Goal: Information Seeking & Learning: Learn about a topic

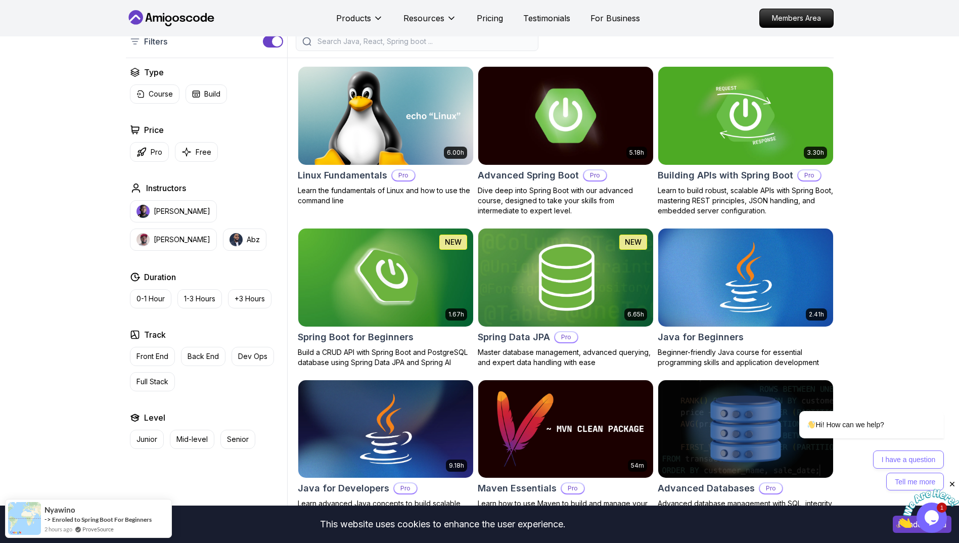
scroll to position [253, 0]
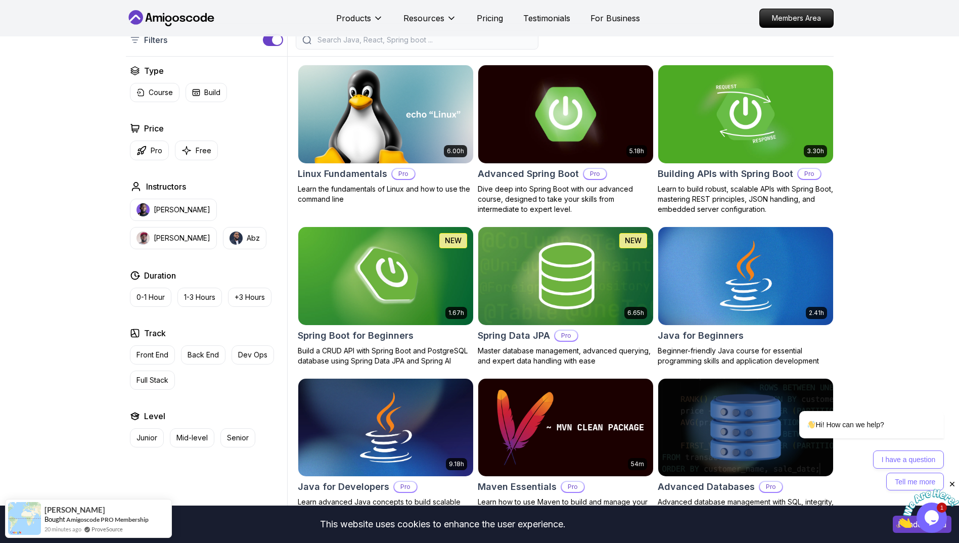
click at [532, 120] on img at bounding box center [565, 114] width 183 height 103
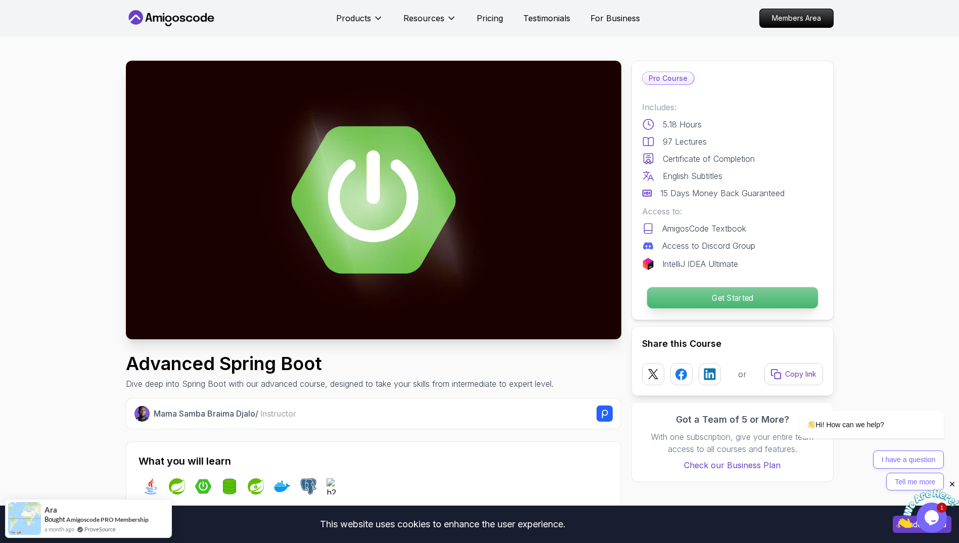
click at [694, 297] on p "Get Started" at bounding box center [731, 297] width 171 height 21
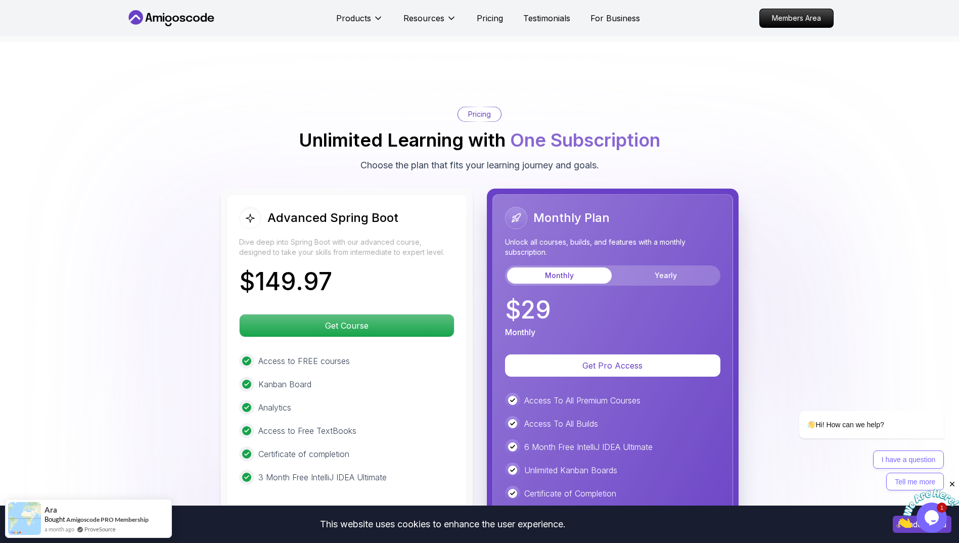
scroll to position [2134, 0]
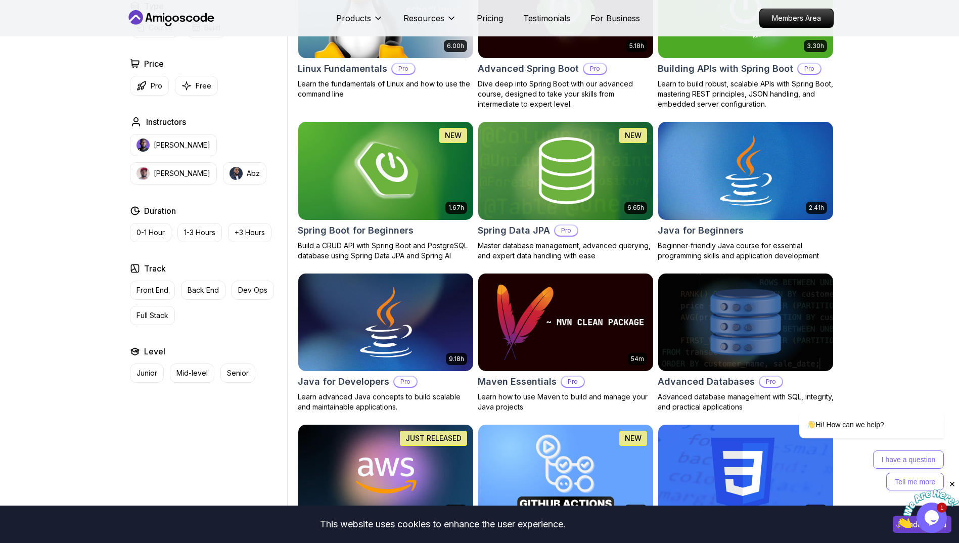
scroll to position [253, 0]
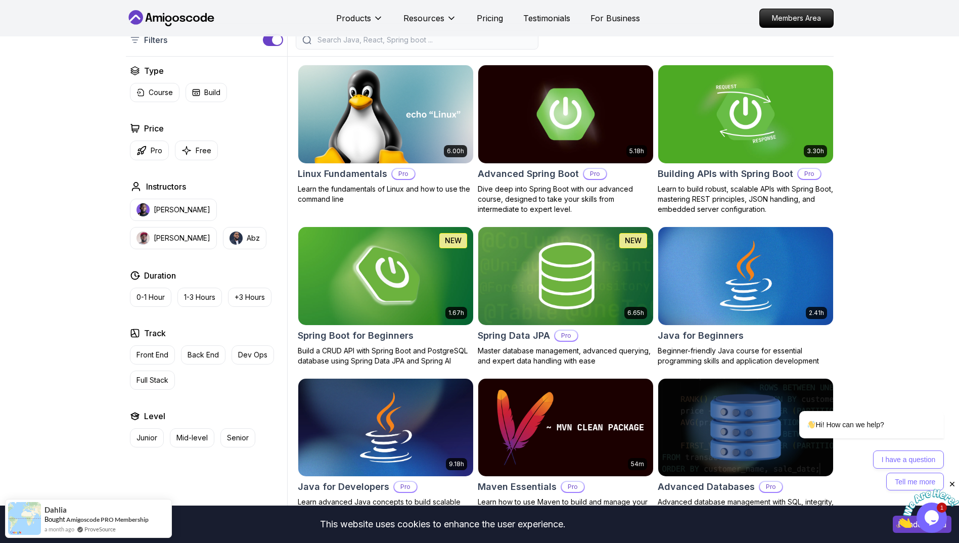
click at [391, 267] on img at bounding box center [385, 275] width 183 height 103
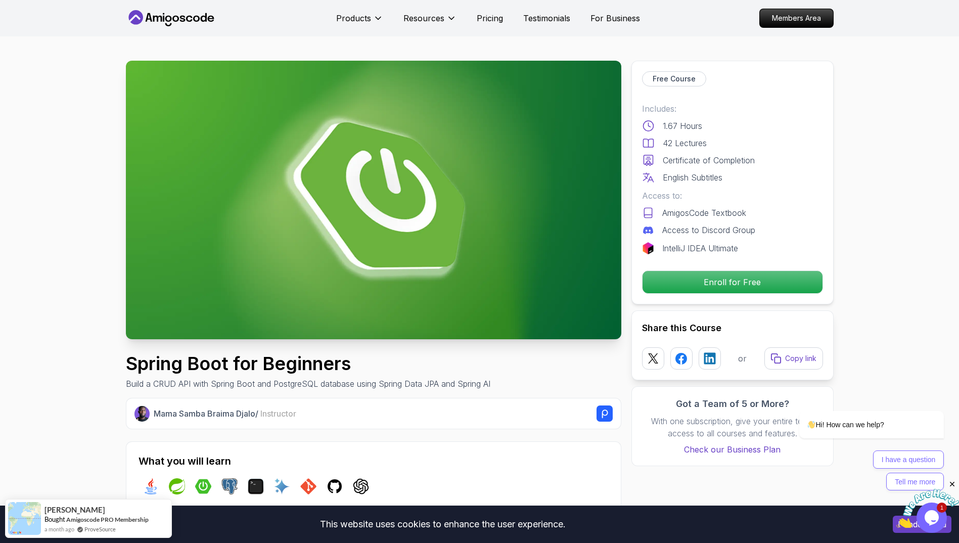
click at [766, 295] on div "Free Course Includes: 1.67 Hours 42 Lectures Certificate of Completion English …" at bounding box center [732, 183] width 202 height 244
click at [759, 278] on p "Enroll for Free" at bounding box center [731, 281] width 171 height 21
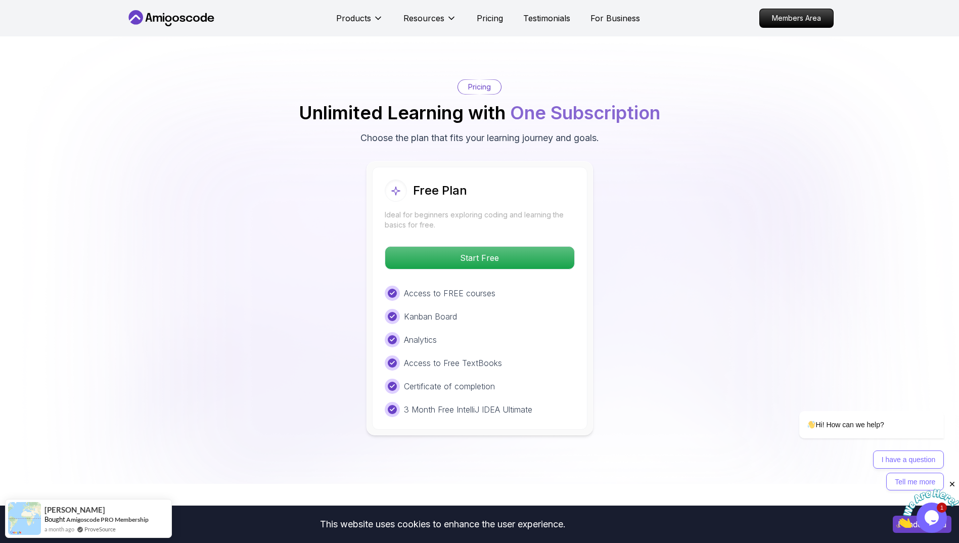
scroll to position [1985, 0]
click at [531, 247] on p "Start Free" at bounding box center [479, 257] width 179 height 21
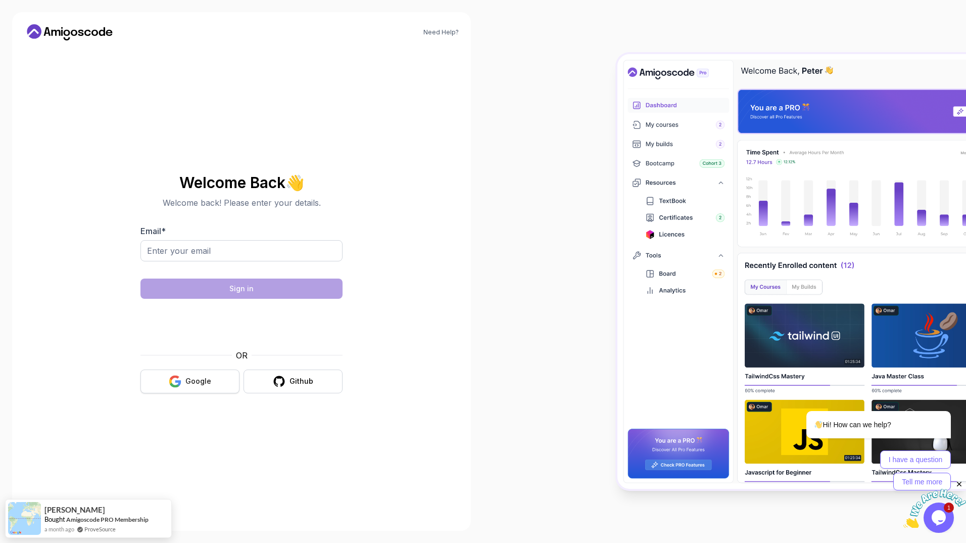
click at [201, 377] on div "Google" at bounding box center [199, 381] width 26 height 10
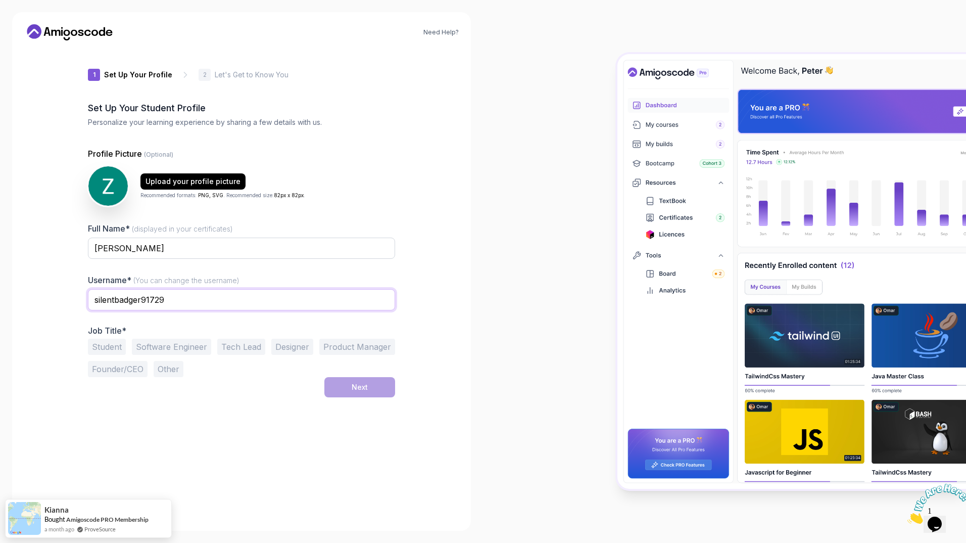
drag, startPoint x: 180, startPoint y: 298, endPoint x: 76, endPoint y: 297, distance: 103.6
click at [76, 297] on div "1 Set Up Your Profile 1 Set Up Your Profile 2 Let's Get to Know You Set Up Your…" at bounding box center [242, 284] width 340 height 470
click at [477, 243] on div "Need Help? 1 Set Up Your Profile 1 Set Up Your Profile 2 Let's Get to Know You …" at bounding box center [241, 271] width 483 height 543
click at [98, 341] on button "Student" at bounding box center [107, 347] width 38 height 16
click at [375, 383] on button "Next" at bounding box center [360, 387] width 71 height 20
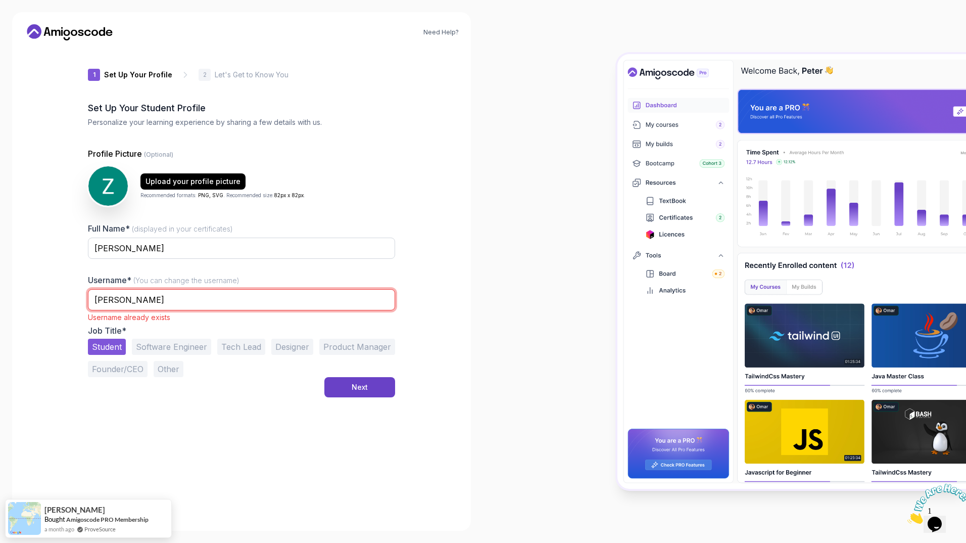
click at [155, 306] on input "zeeshan" at bounding box center [241, 299] width 307 height 21
type input "zeeshan21"
click at [381, 392] on button "Next" at bounding box center [360, 387] width 71 height 20
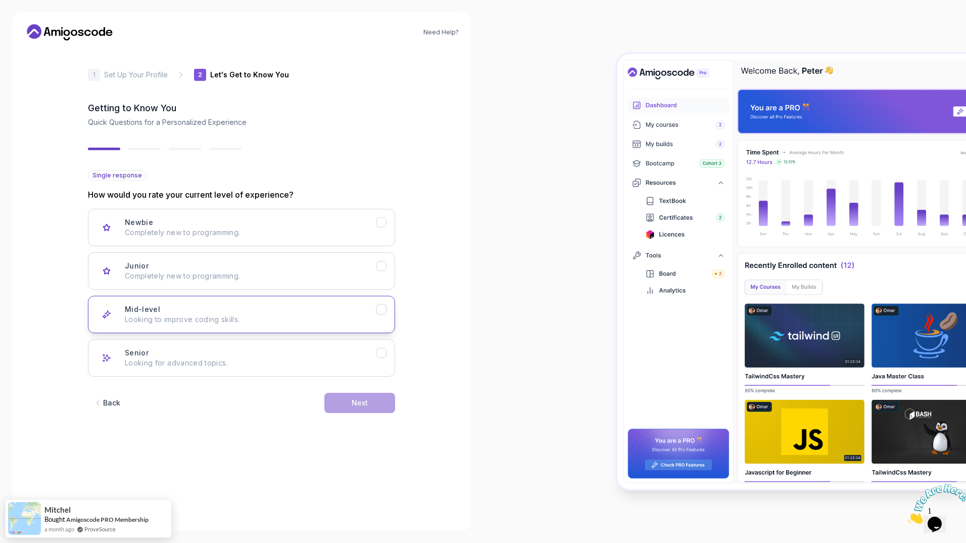
click at [311, 319] on p "Looking to improve coding skills." at bounding box center [251, 319] width 252 height 10
click at [373, 403] on button "Next" at bounding box center [360, 403] width 71 height 20
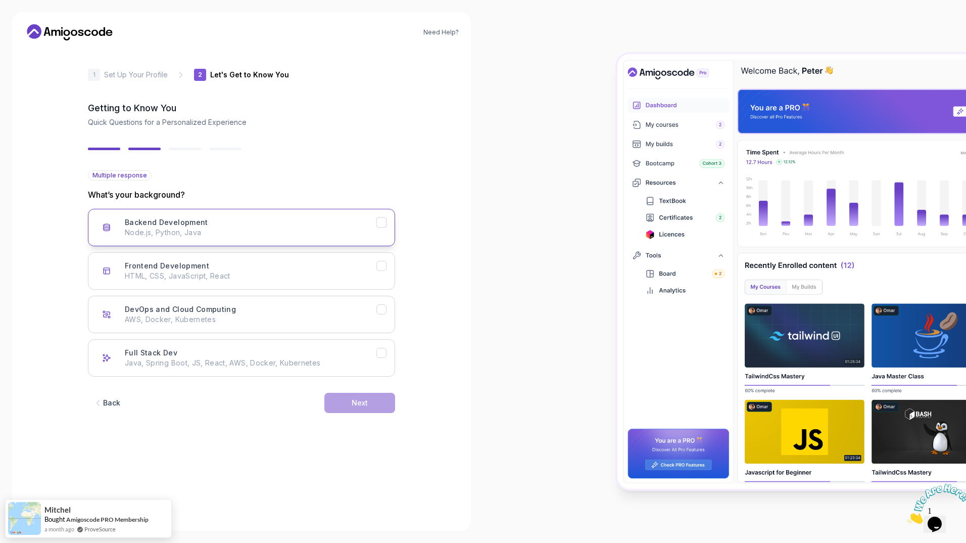
click at [384, 227] on div "Backend Development" at bounding box center [382, 222] width 11 height 11
click at [385, 262] on icon "Frontend Development" at bounding box center [382, 266] width 10 height 10
click at [376, 399] on button "Next" at bounding box center [360, 403] width 71 height 20
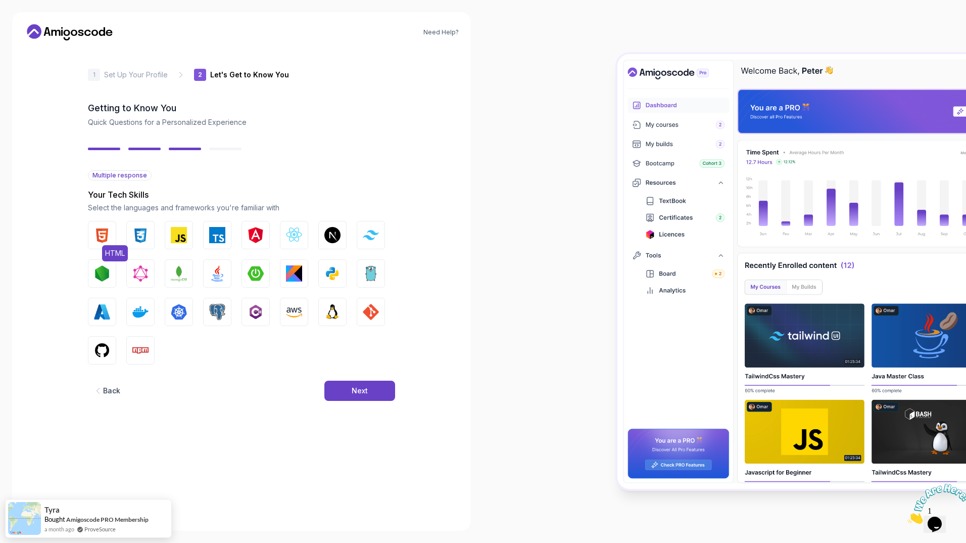
click at [106, 234] on img "button" at bounding box center [102, 235] width 16 height 16
click at [138, 232] on img "button" at bounding box center [140, 235] width 16 height 16
click at [175, 234] on img "button" at bounding box center [179, 235] width 16 height 16
click at [220, 232] on img "button" at bounding box center [217, 235] width 16 height 16
click at [290, 234] on img "button" at bounding box center [294, 235] width 16 height 16
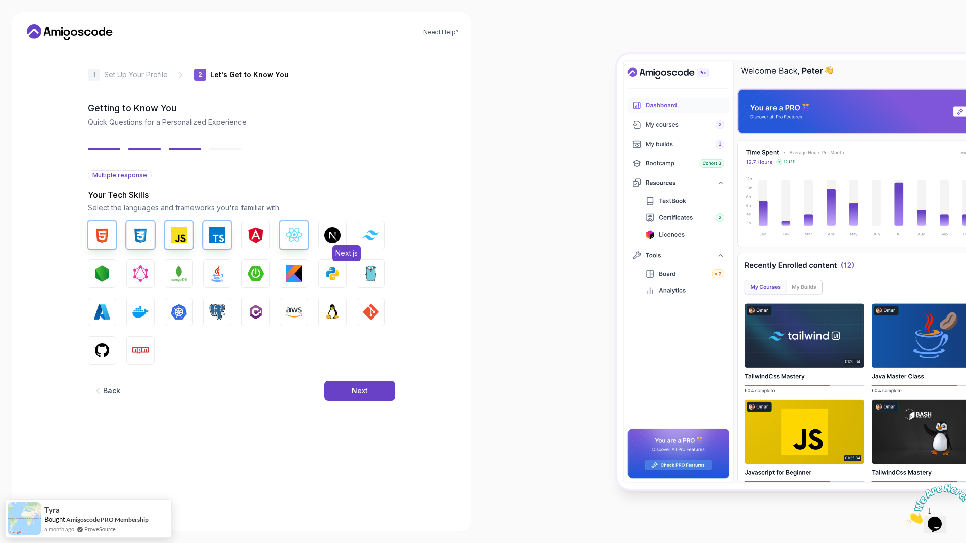
click at [337, 239] on img "button" at bounding box center [333, 235] width 16 height 16
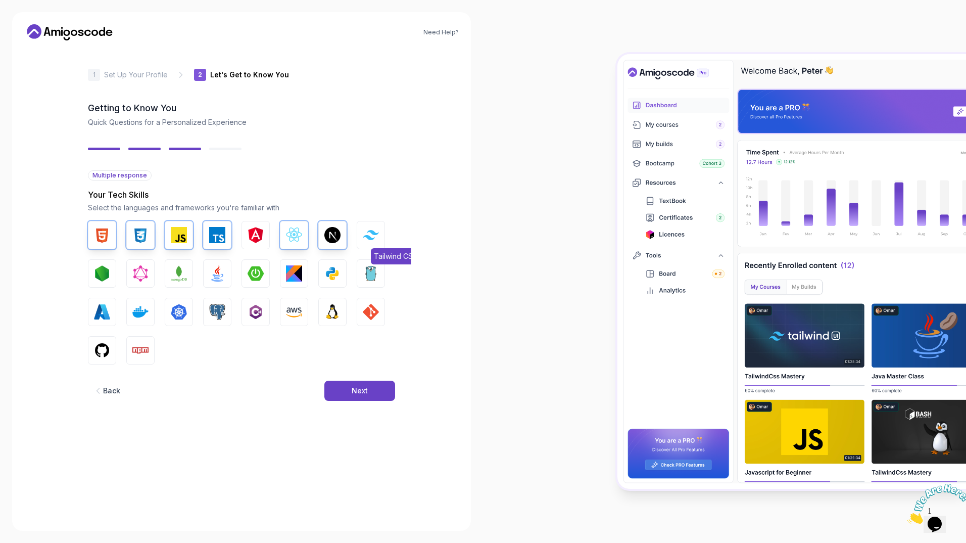
click at [375, 234] on img "button" at bounding box center [371, 235] width 16 height 10
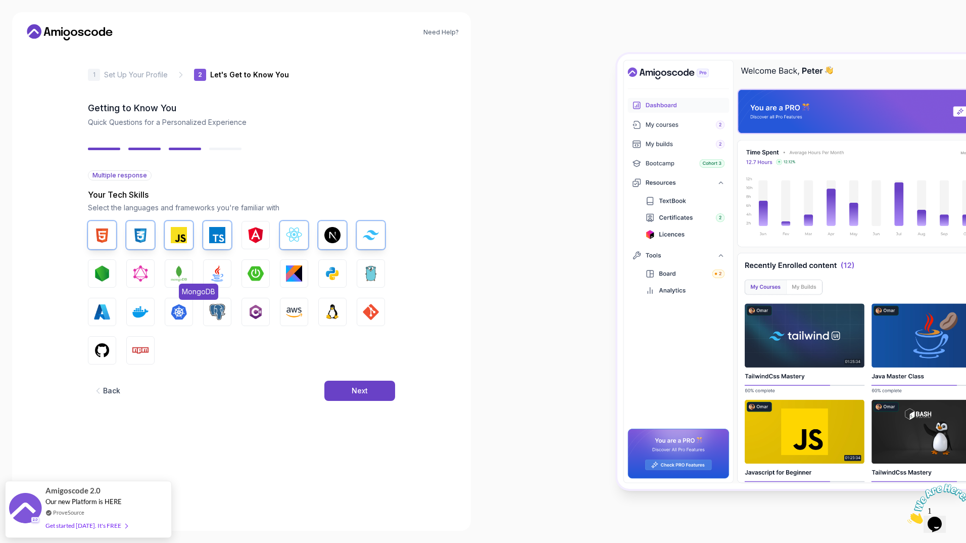
click at [184, 268] on img "button" at bounding box center [179, 273] width 16 height 16
click at [221, 266] on img "button" at bounding box center [217, 273] width 16 height 16
click at [325, 266] on img "button" at bounding box center [333, 273] width 16 height 16
click at [301, 308] on img "button" at bounding box center [294, 312] width 16 height 16
click at [100, 347] on img "button" at bounding box center [102, 350] width 16 height 16
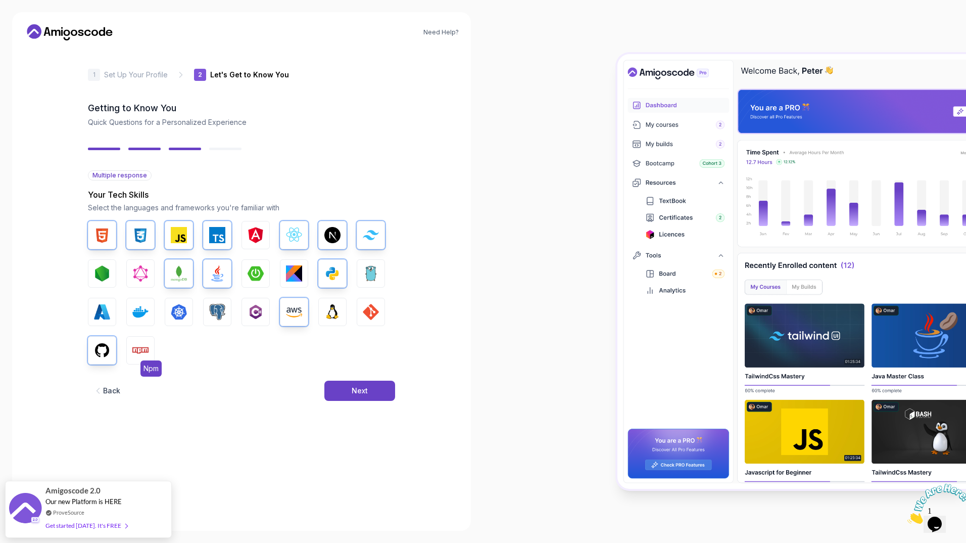
click at [142, 352] on img "button" at bounding box center [140, 350] width 16 height 16
click at [379, 309] on button "GIT" at bounding box center [371, 312] width 28 height 28
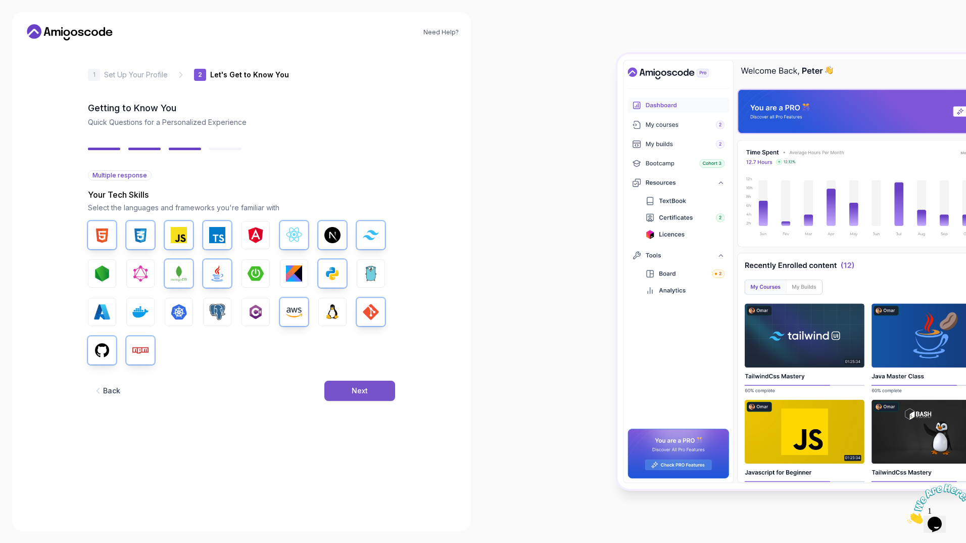
click at [369, 391] on button "Next" at bounding box center [360, 391] width 71 height 20
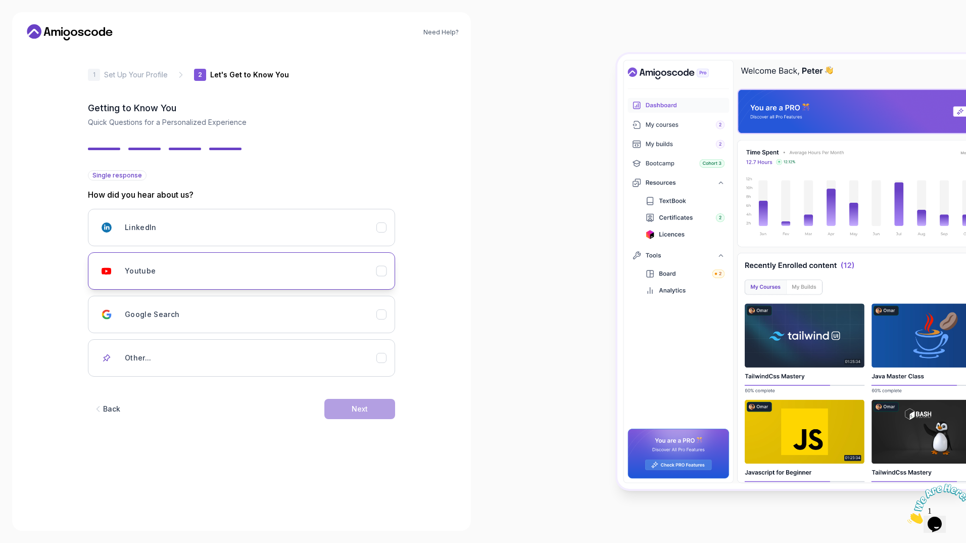
click at [329, 275] on div "Youtube" at bounding box center [251, 271] width 252 height 20
click at [379, 413] on button "Next" at bounding box center [360, 409] width 71 height 20
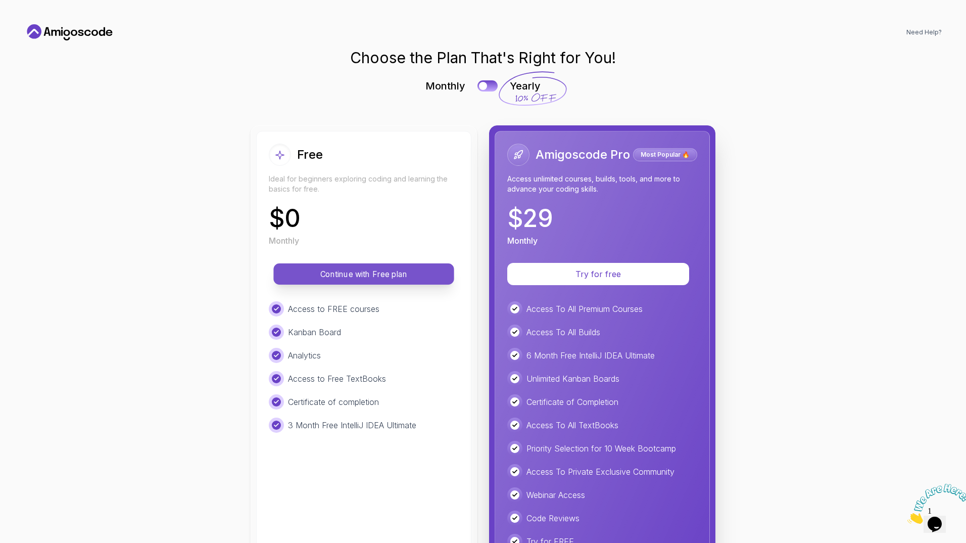
click at [380, 266] on button "Continue with Free plan" at bounding box center [363, 273] width 180 height 21
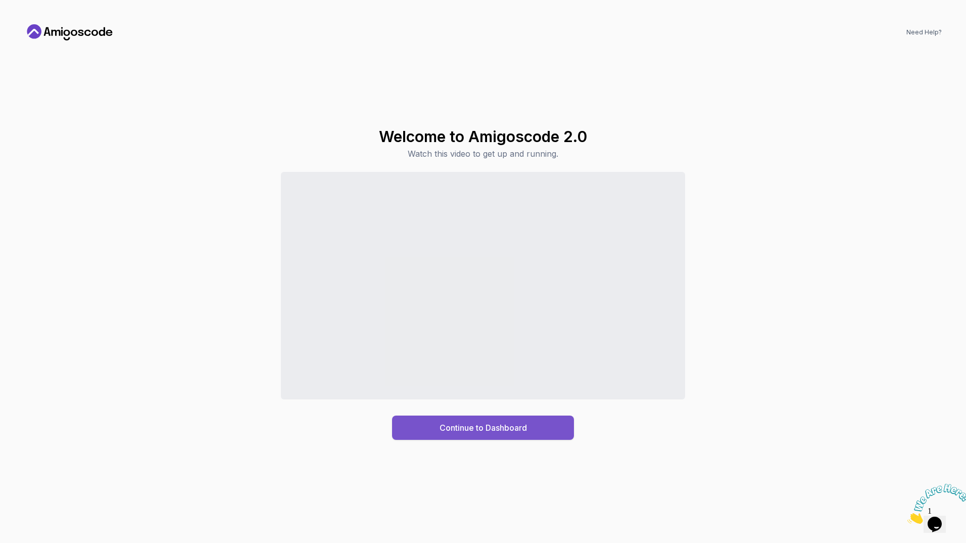
click at [498, 429] on div "Continue to Dashboard" at bounding box center [483, 428] width 87 height 12
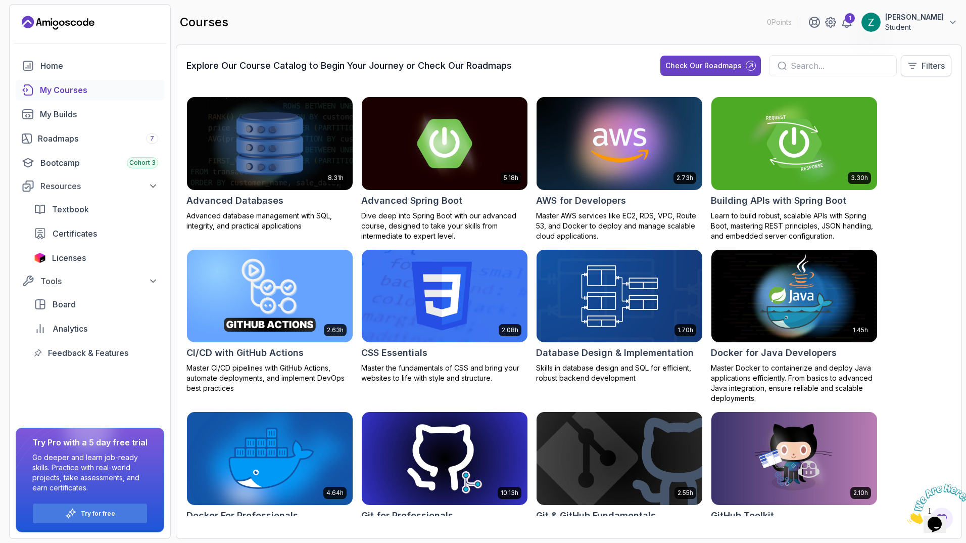
click at [938, 68] on p "Filters" at bounding box center [933, 66] width 23 height 12
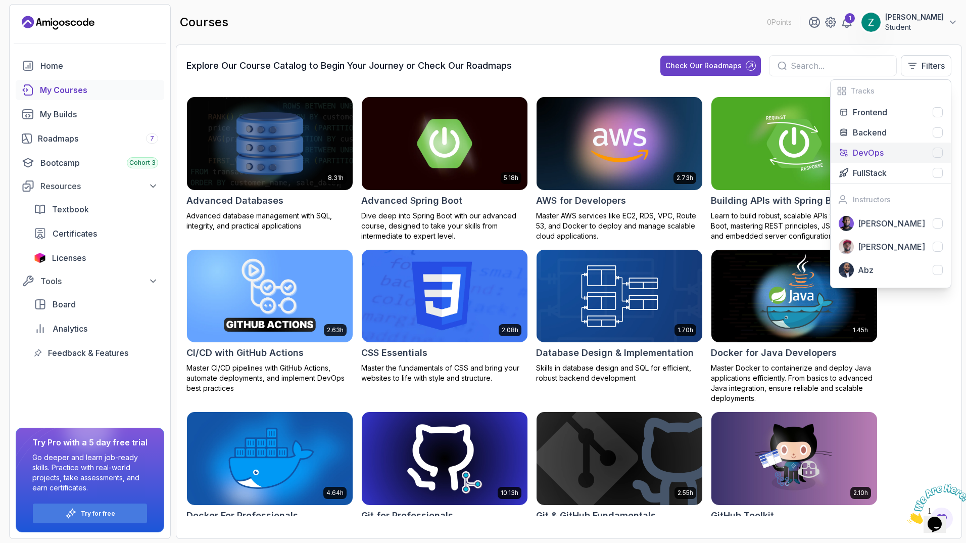
click at [936, 152] on div at bounding box center [938, 153] width 10 height 10
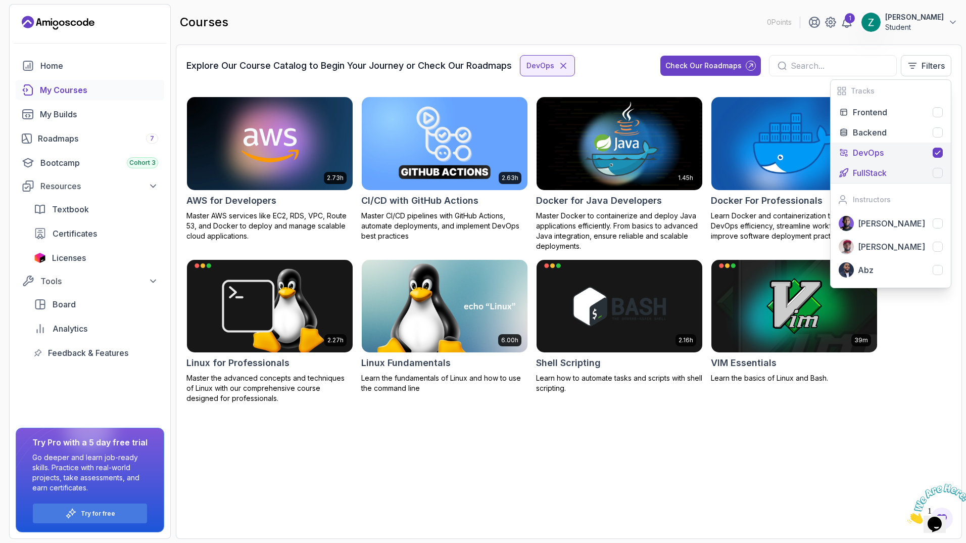
click at [939, 170] on div at bounding box center [938, 173] width 10 height 10
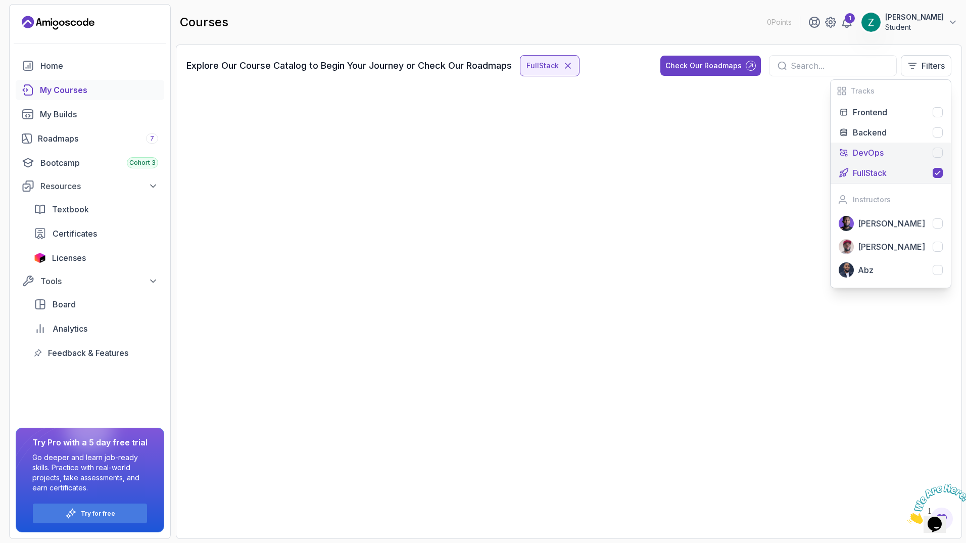
click at [938, 157] on div at bounding box center [938, 153] width 10 height 10
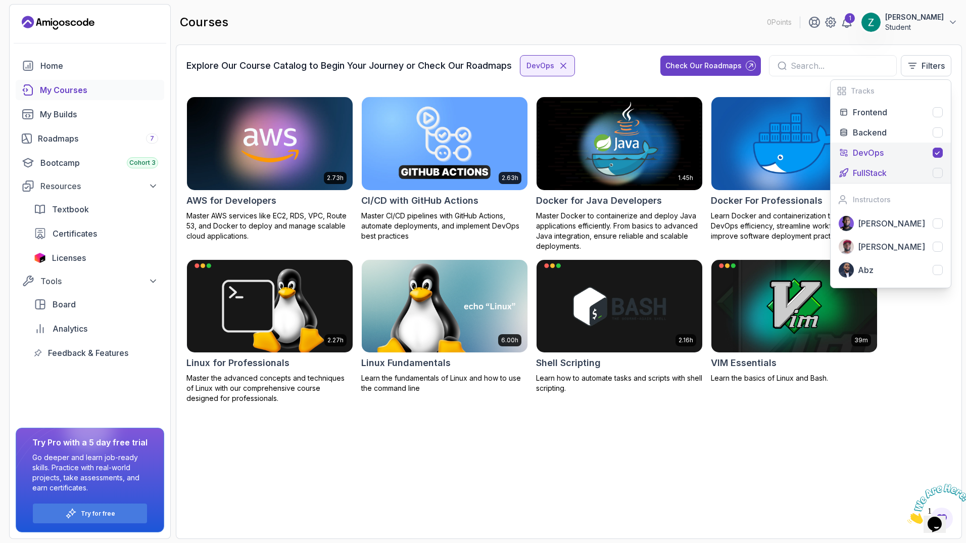
click at [938, 178] on div "FullStack" at bounding box center [898, 173] width 90 height 12
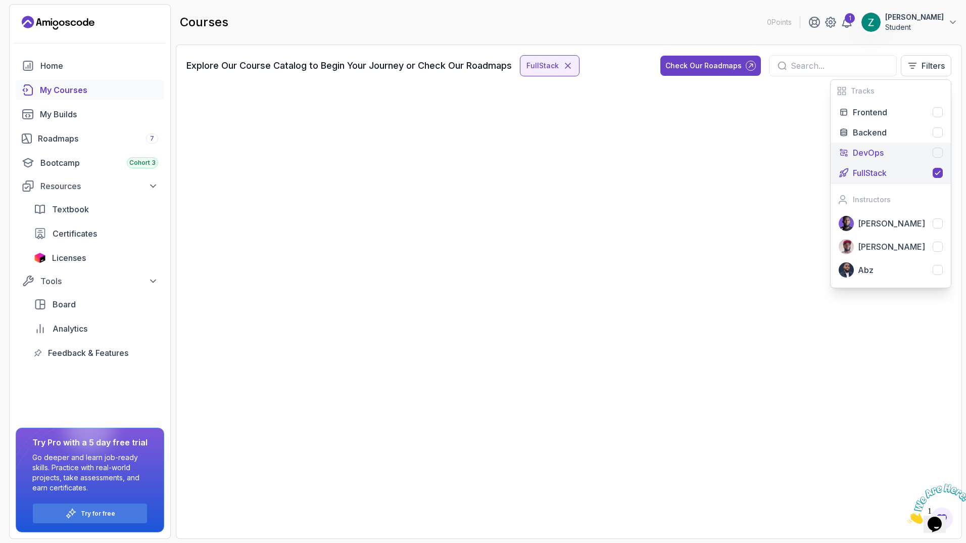
click at [934, 158] on div "DevOps" at bounding box center [898, 153] width 90 height 12
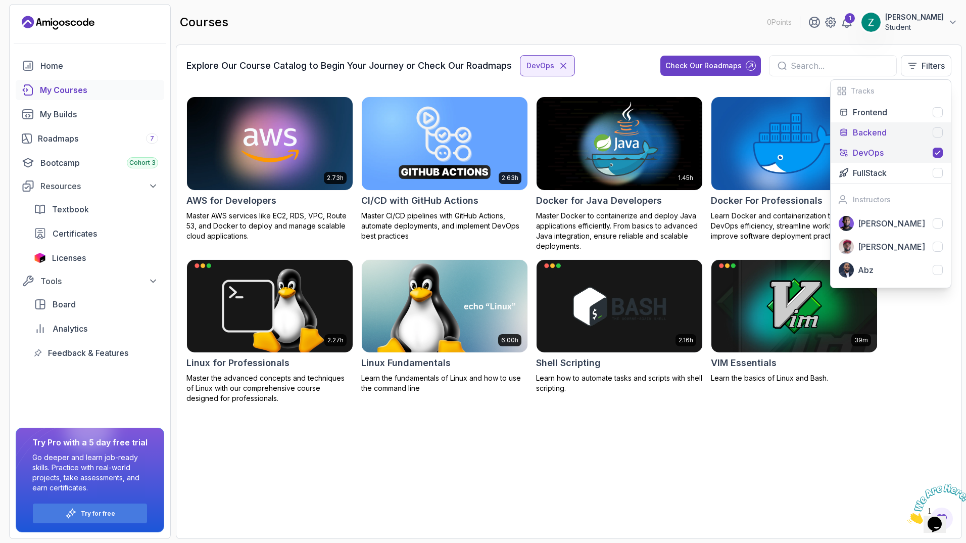
click at [931, 130] on div "Backend" at bounding box center [898, 132] width 90 height 12
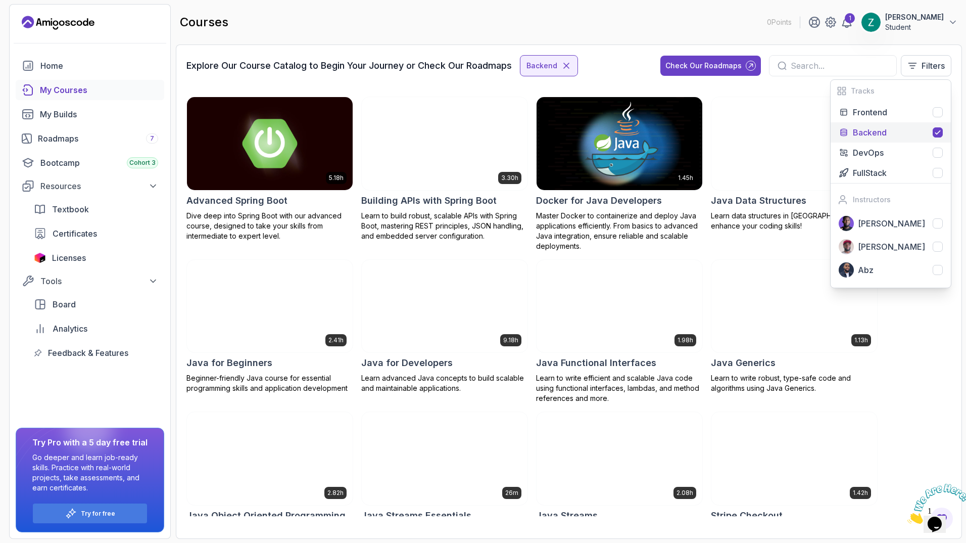
click at [913, 342] on div "5.18h Advanced Spring Boot Dive deep into Spring Boot with our advanced course,…" at bounding box center [569, 307] width 765 height 420
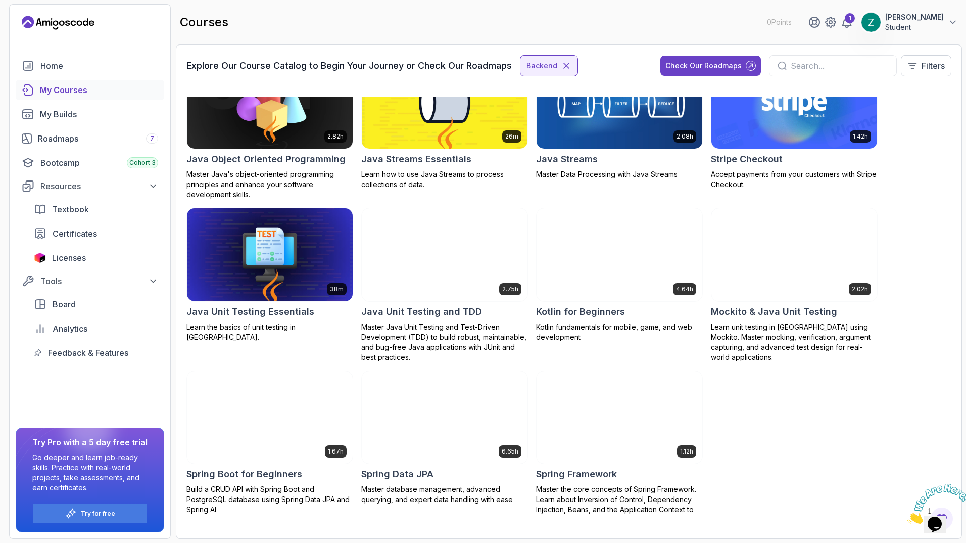
scroll to position [365, 0]
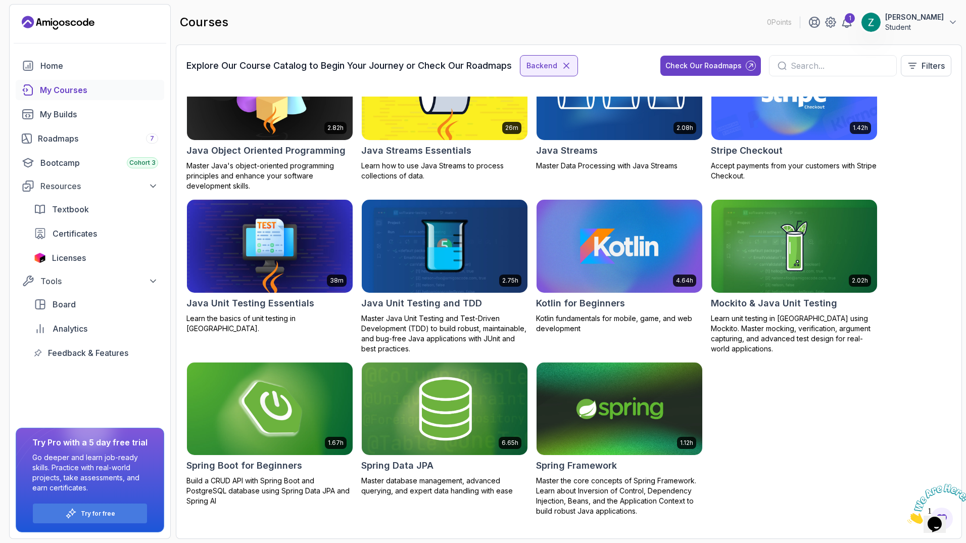
click at [283, 387] on img at bounding box center [270, 409] width 174 height 98
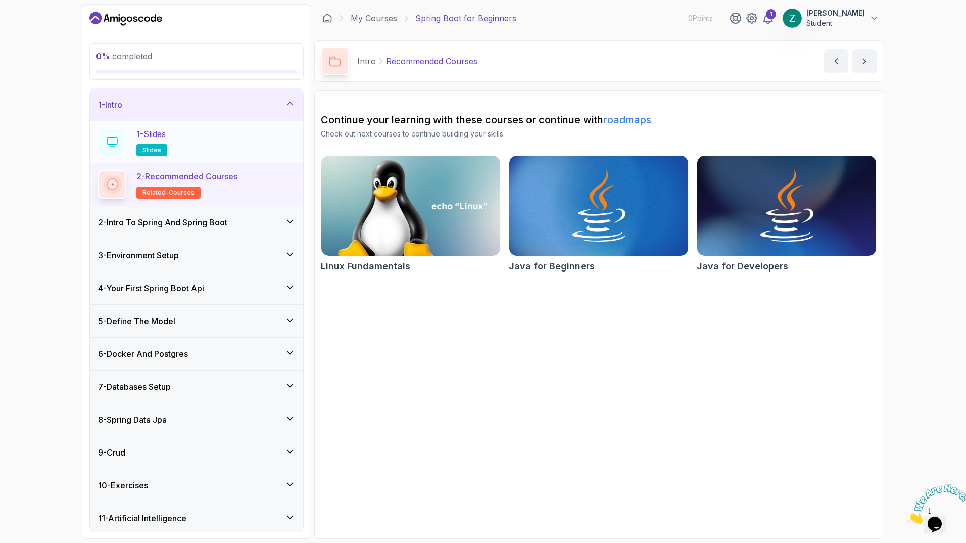
click at [209, 142] on div "1 - Slides slides" at bounding box center [196, 142] width 197 height 28
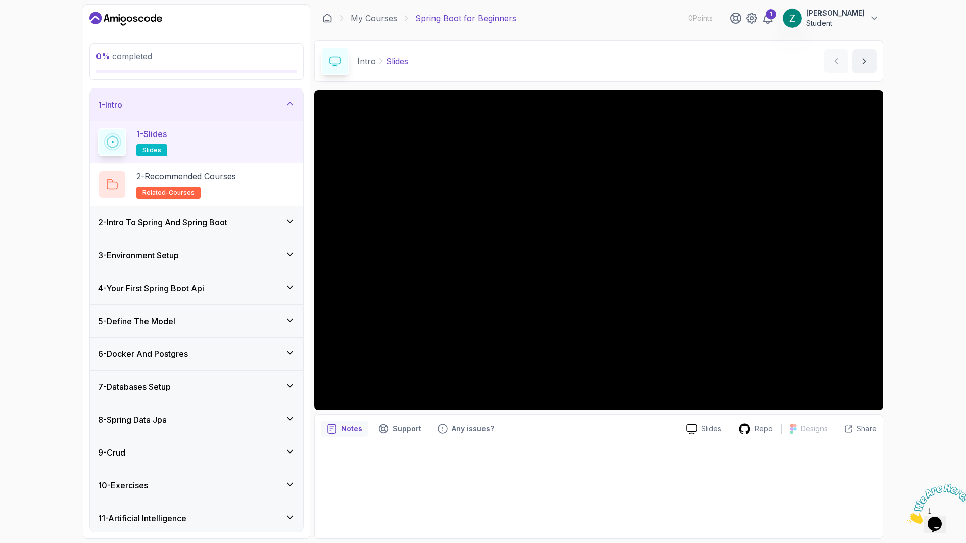
click at [208, 222] on h3 "2 - Intro To Spring And Spring Boot" at bounding box center [162, 222] width 129 height 12
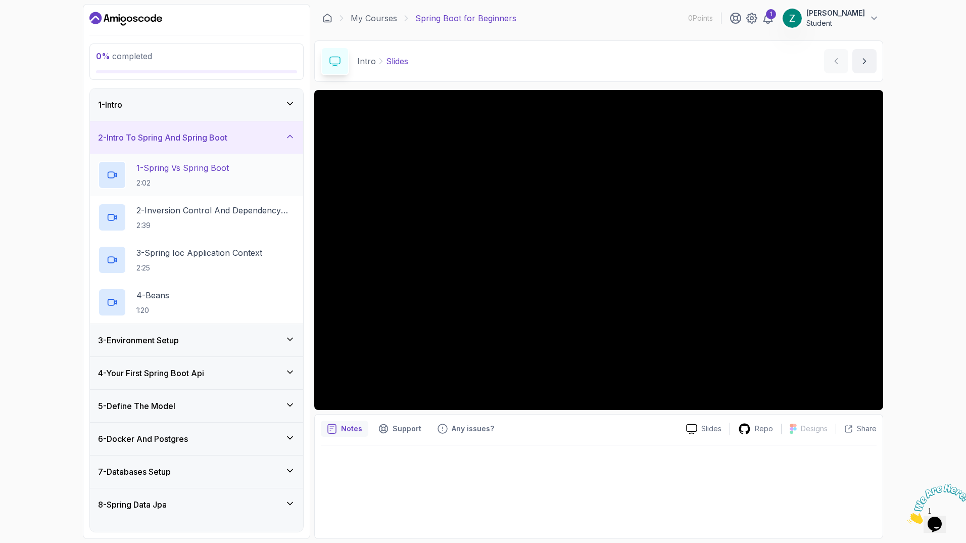
click at [219, 178] on p "2:02" at bounding box center [182, 183] width 92 height 10
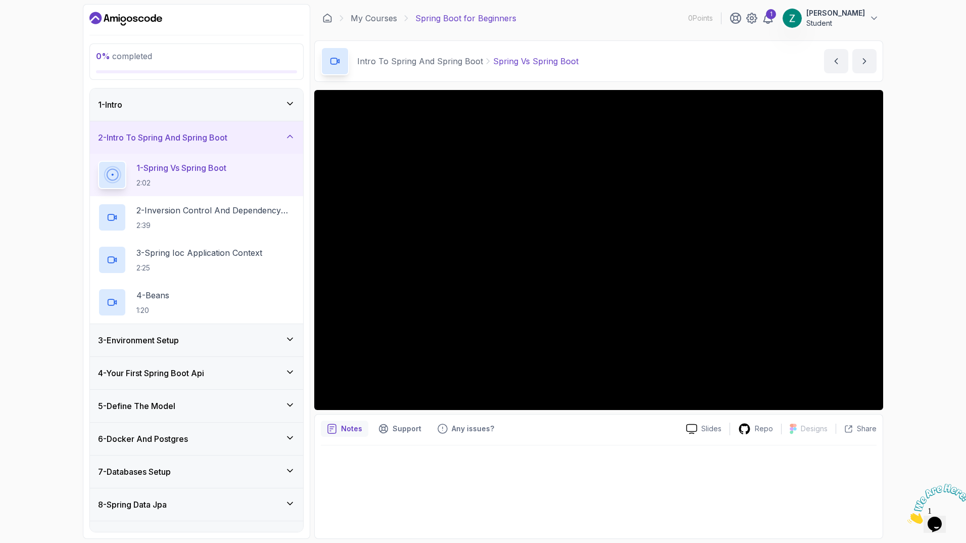
click at [182, 90] on div "1 - Intro" at bounding box center [196, 104] width 213 height 32
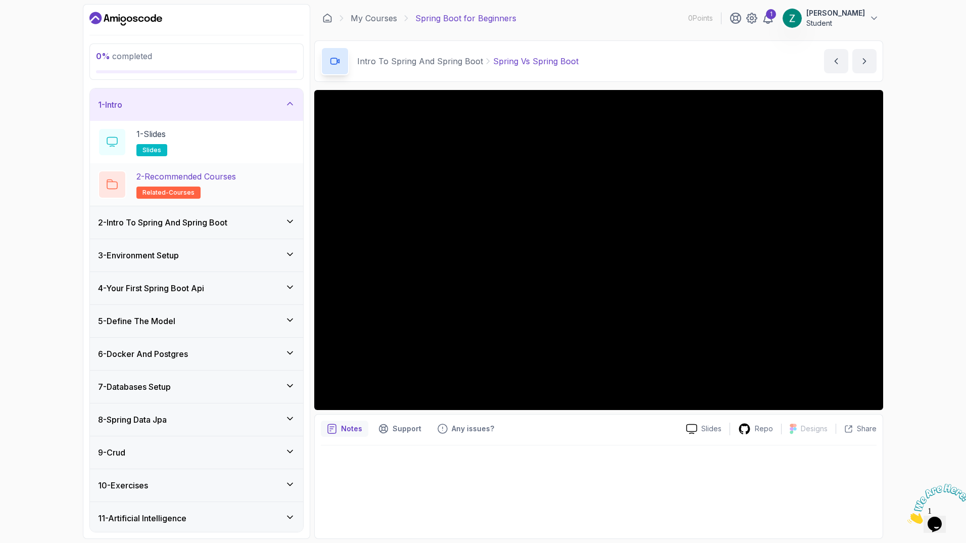
click at [230, 181] on p "2 - Recommended Courses" at bounding box center [186, 176] width 100 height 12
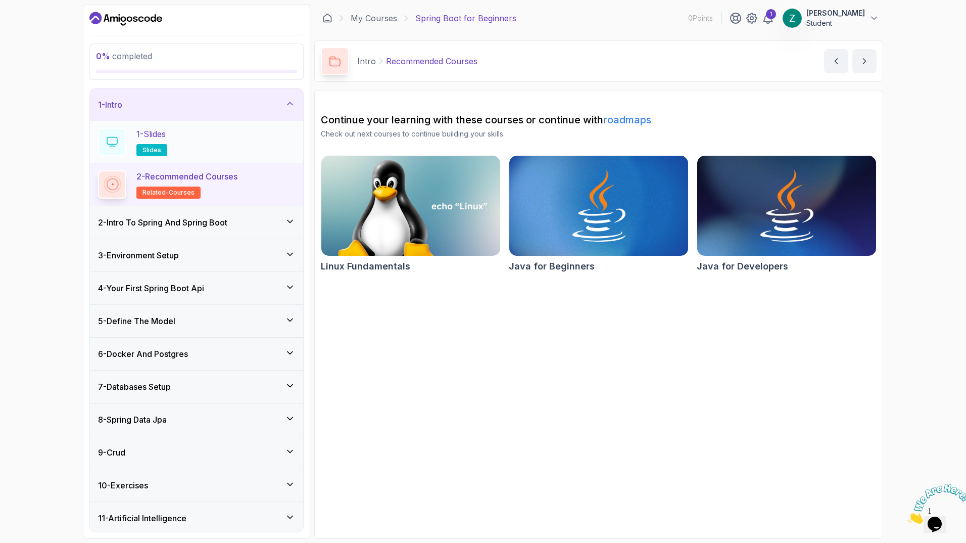
click at [181, 144] on div "1 - Slides slides" at bounding box center [196, 142] width 197 height 28
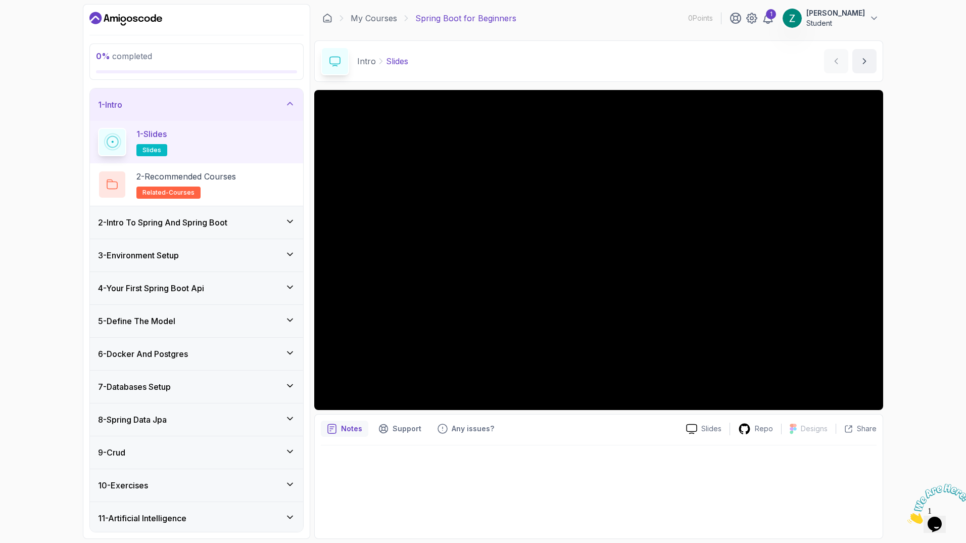
click at [221, 235] on div "2 - Intro To Spring And Spring Boot" at bounding box center [196, 222] width 213 height 32
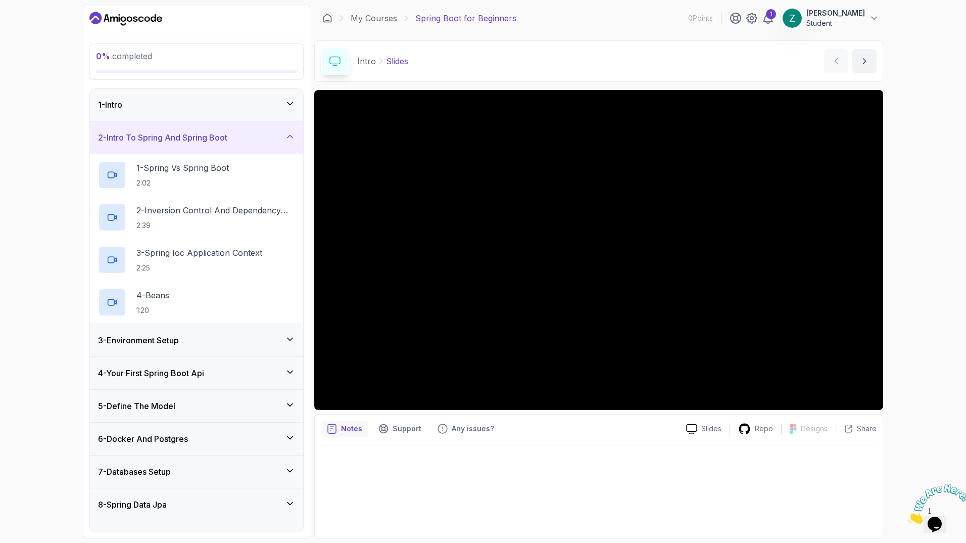
click at [200, 337] on div "3 - Environment Setup" at bounding box center [196, 340] width 197 height 12
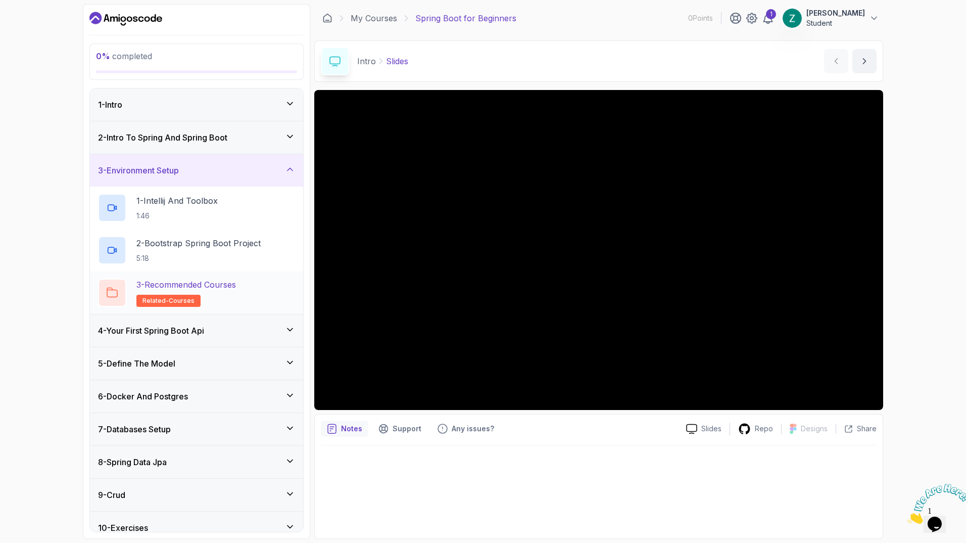
click at [208, 292] on h2 "3 - Recommended Courses related-courses" at bounding box center [186, 293] width 100 height 28
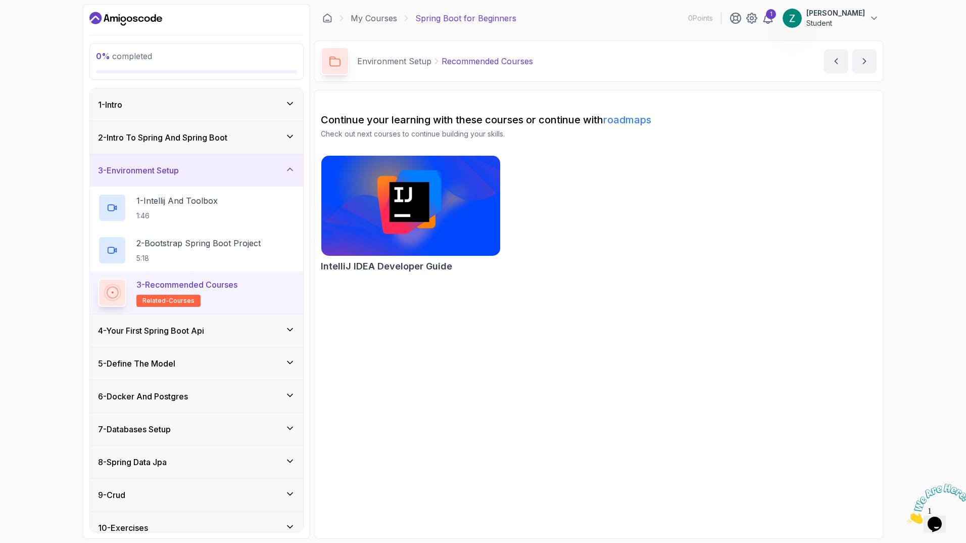
click at [428, 192] on img at bounding box center [411, 205] width 188 height 105
click at [191, 140] on h3 "2 - Intro To Spring And Spring Boot" at bounding box center [162, 137] width 129 height 12
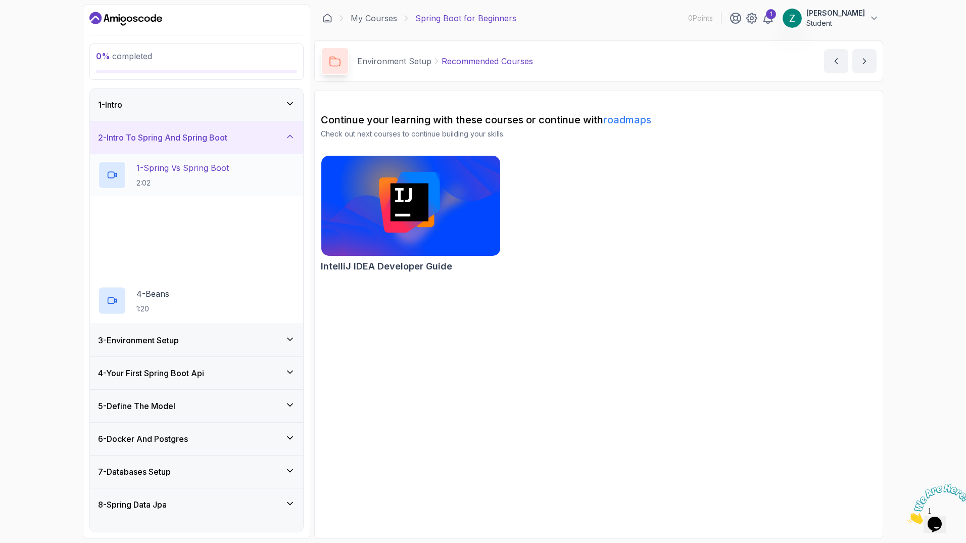
click at [197, 165] on p "1 - Spring Vs Spring Boot" at bounding box center [182, 168] width 92 height 12
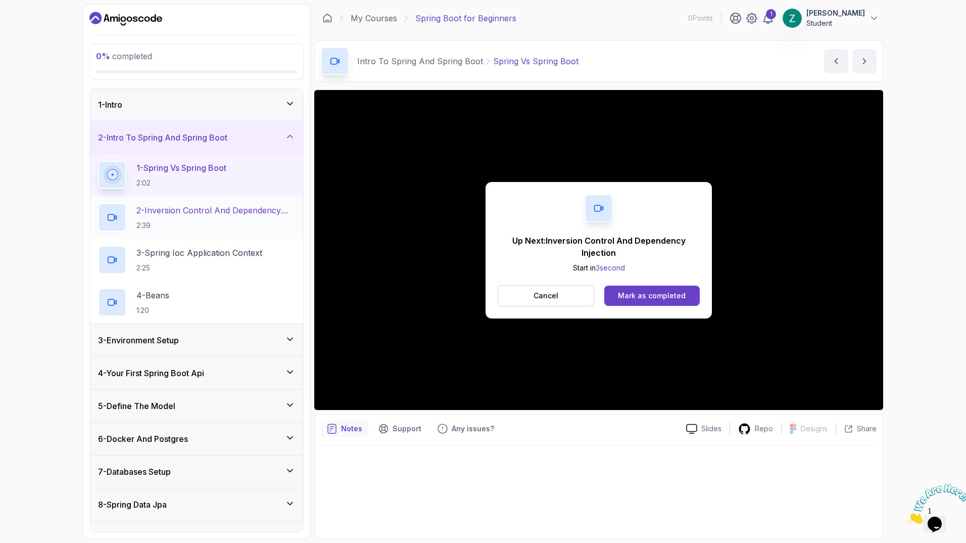
click at [210, 214] on p "2 - Inversion Control And Dependency Injection" at bounding box center [215, 210] width 159 height 12
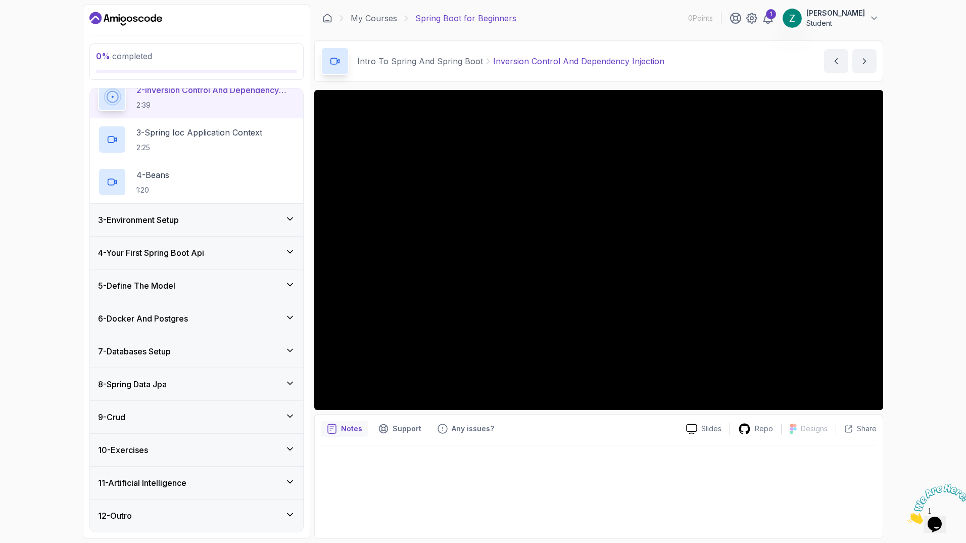
scroll to position [57, 0]
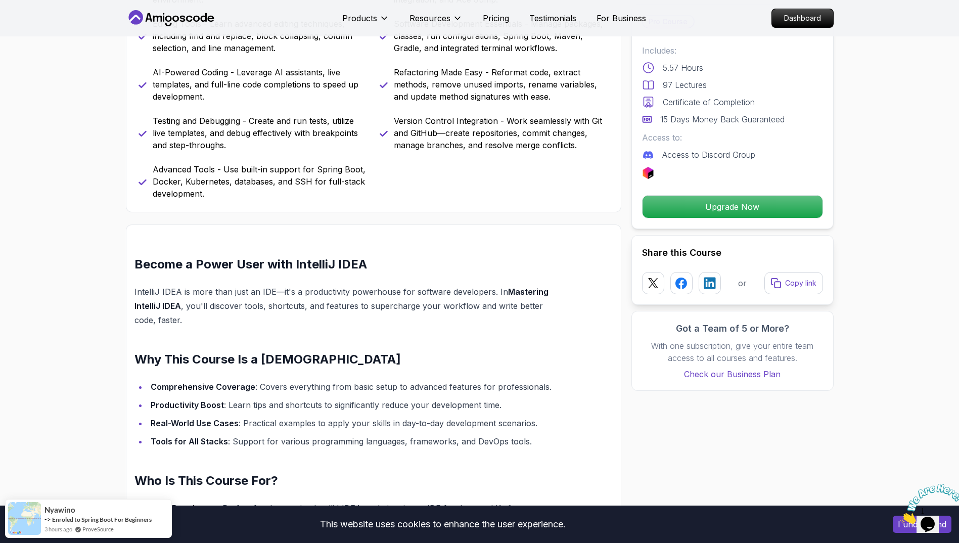
scroll to position [607, 0]
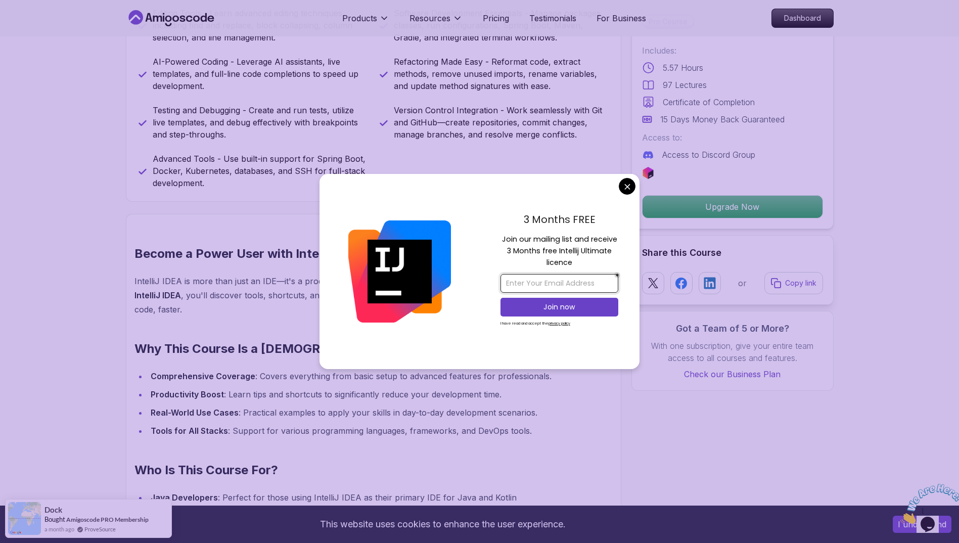
click at [585, 276] on input "email" at bounding box center [559, 283] width 118 height 19
type input "charoliazeeshan@gmail.com"
click at [573, 311] on p "Join now" at bounding box center [560, 307] width 96 height 10
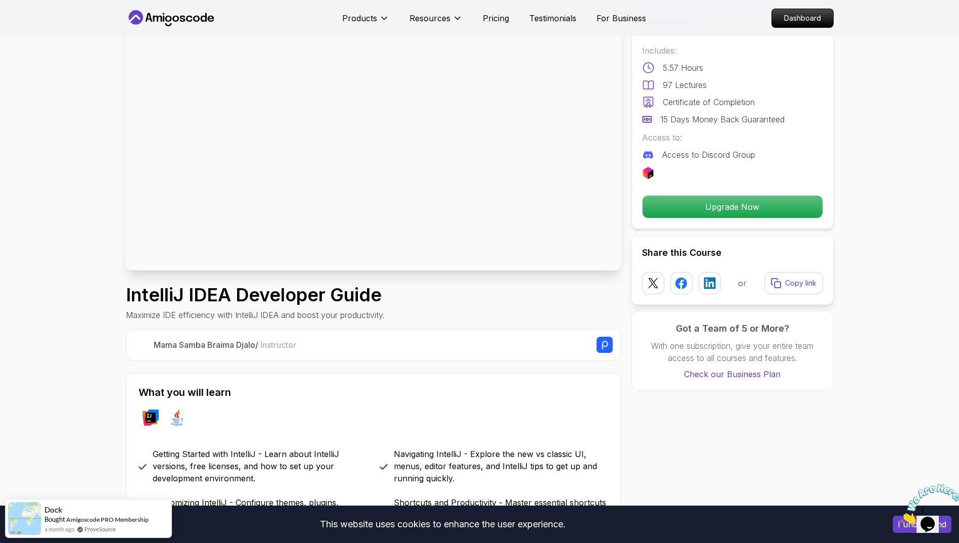
scroll to position [0, 0]
